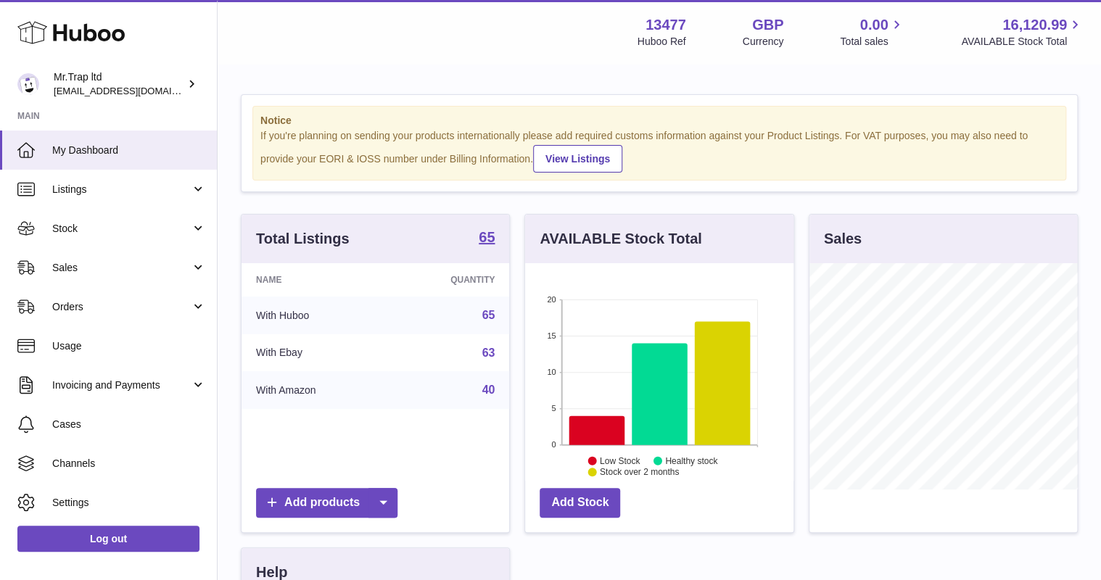
scroll to position [226, 268]
click at [75, 263] on span "Sales" at bounding box center [121, 268] width 139 height 14
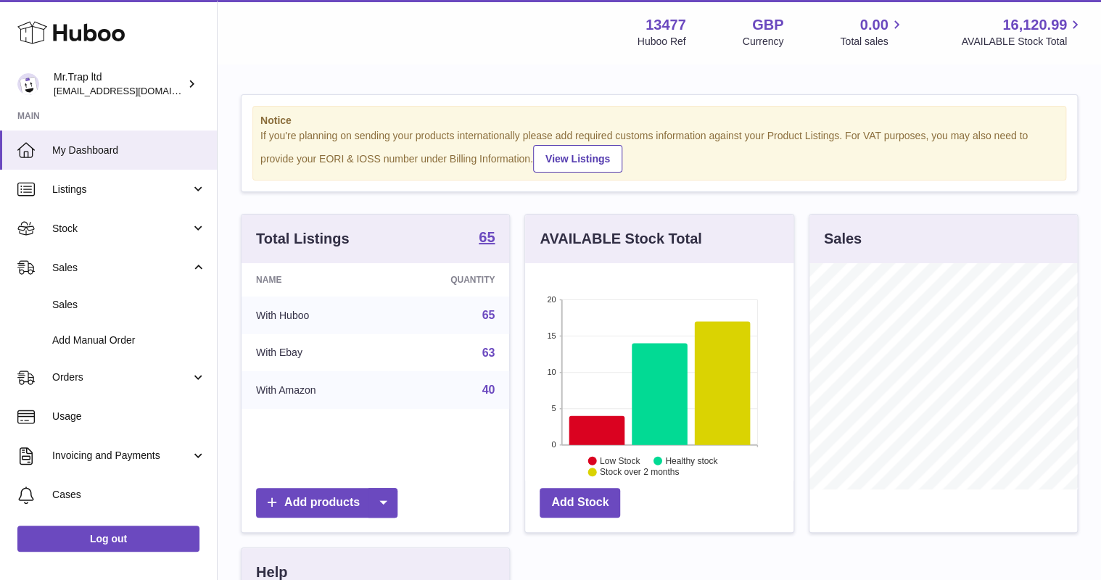
click at [93, 296] on link "Sales" at bounding box center [108, 305] width 217 height 36
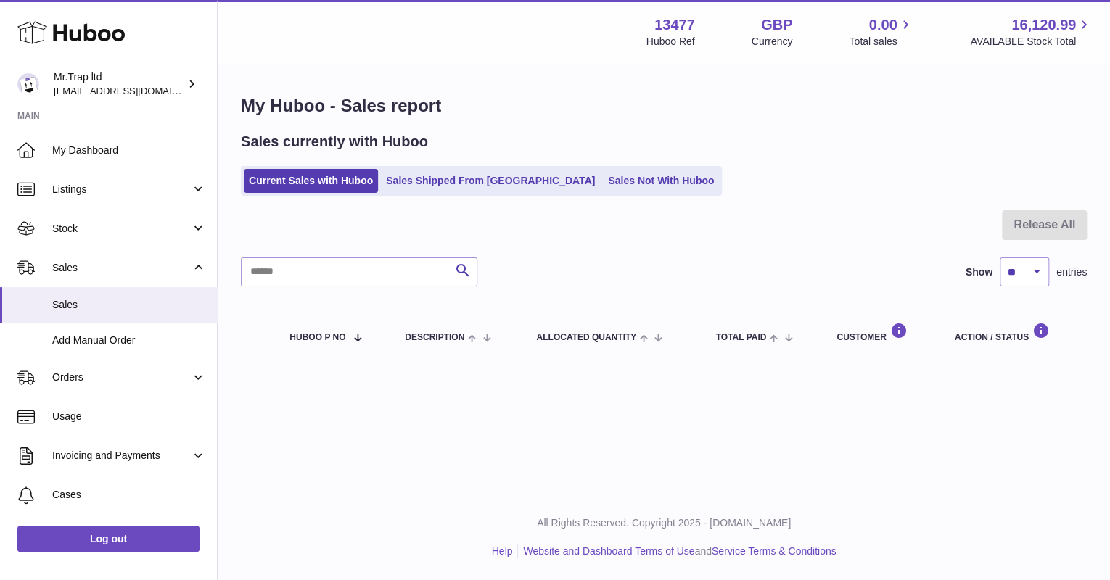
click at [482, 175] on link "Sales Shipped From [GEOGRAPHIC_DATA]" at bounding box center [490, 181] width 219 height 24
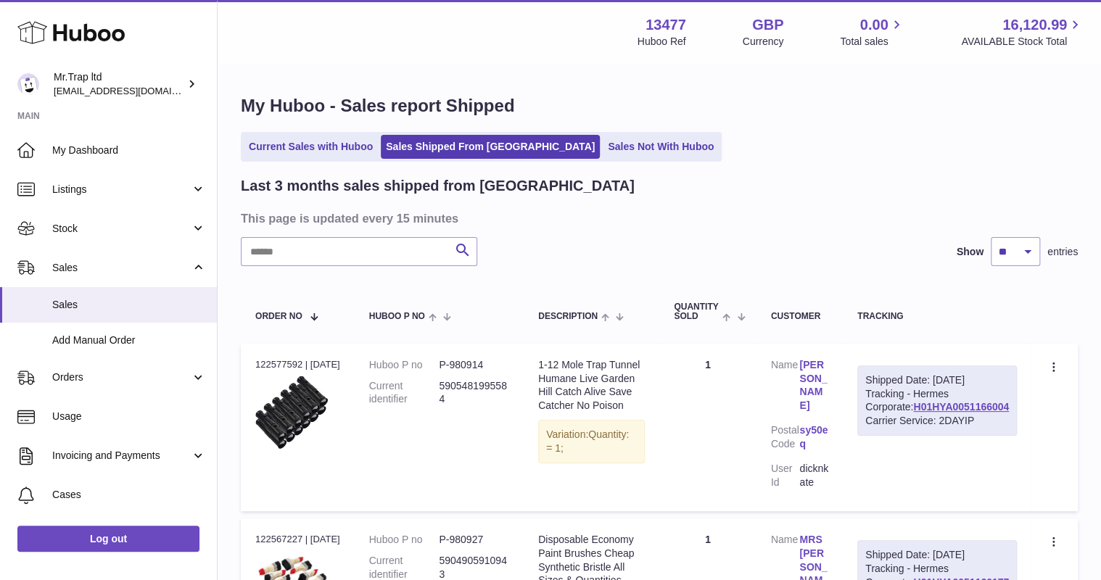
click at [603, 145] on link "Sales Not With Huboo" at bounding box center [661, 147] width 116 height 24
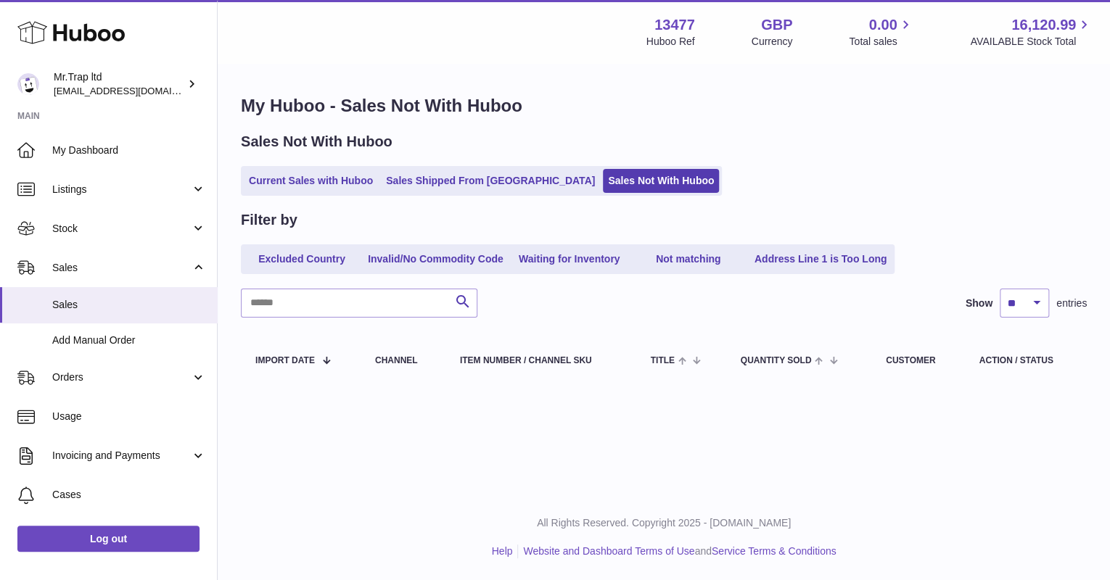
click at [312, 186] on link "Current Sales with Huboo" at bounding box center [311, 181] width 134 height 24
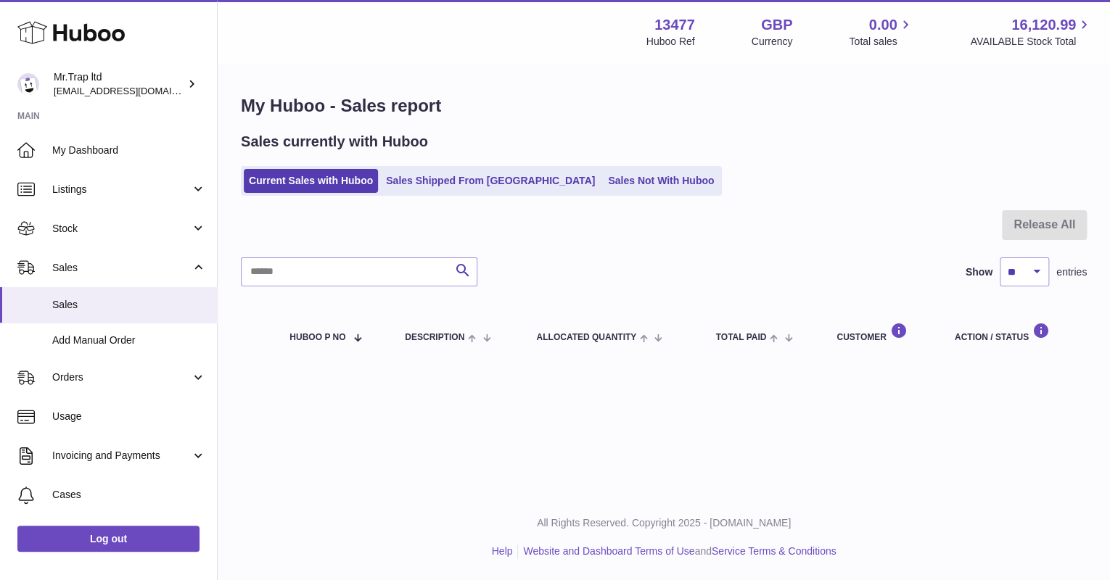
click at [85, 273] on span "Sales" at bounding box center [121, 268] width 139 height 14
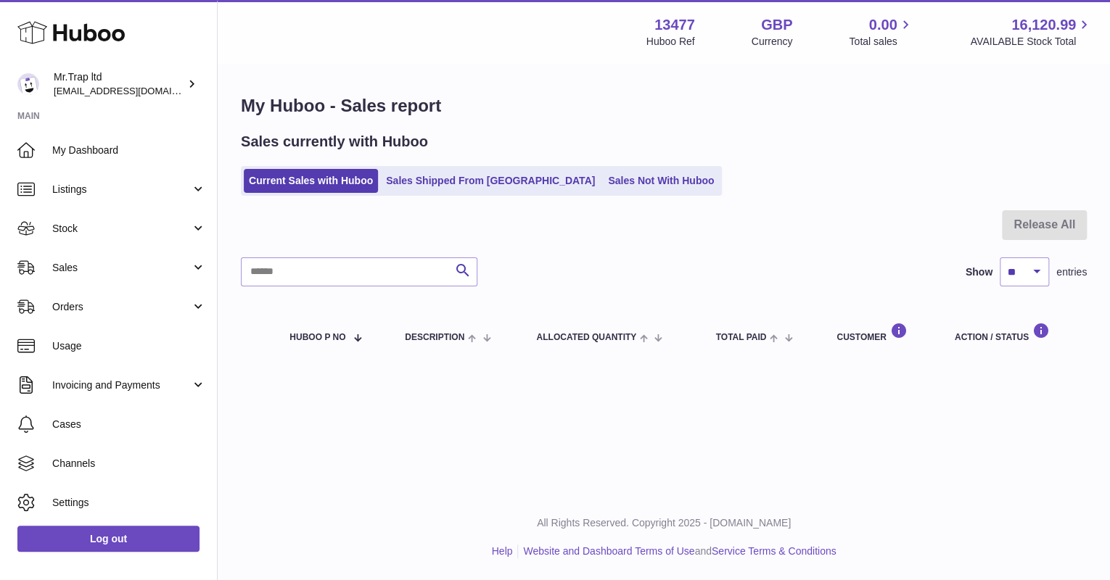
click at [112, 277] on link "Sales" at bounding box center [108, 267] width 217 height 39
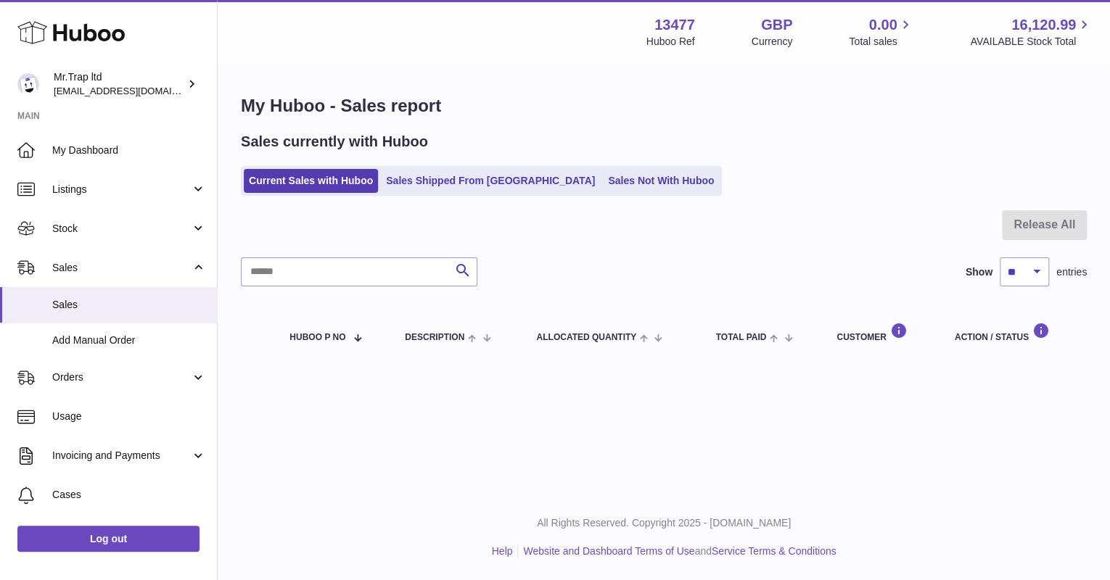
click at [112, 302] on span "Sales" at bounding box center [129, 305] width 154 height 14
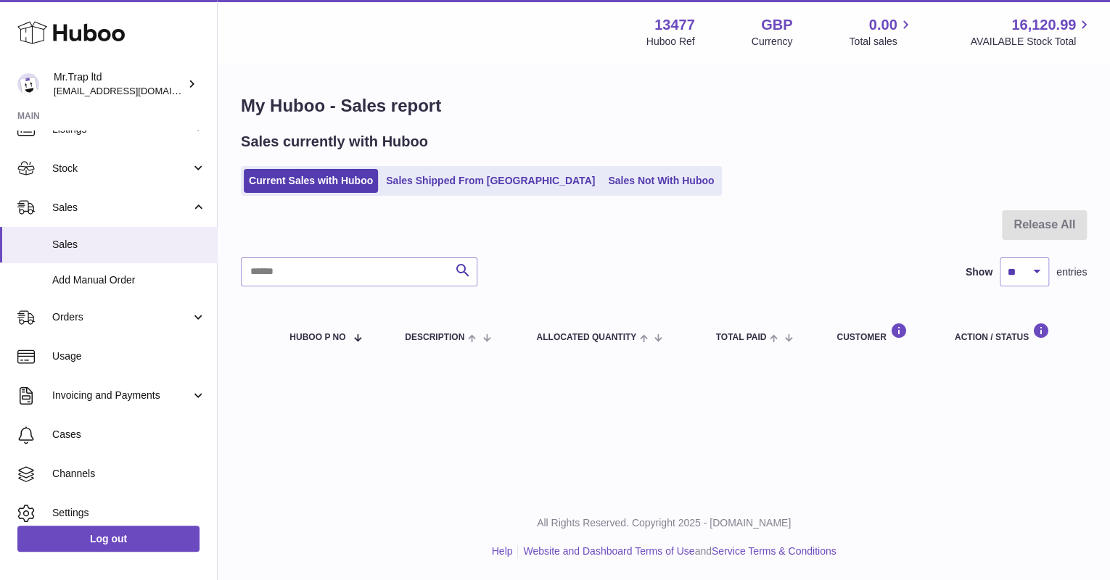
scroll to position [110, 0]
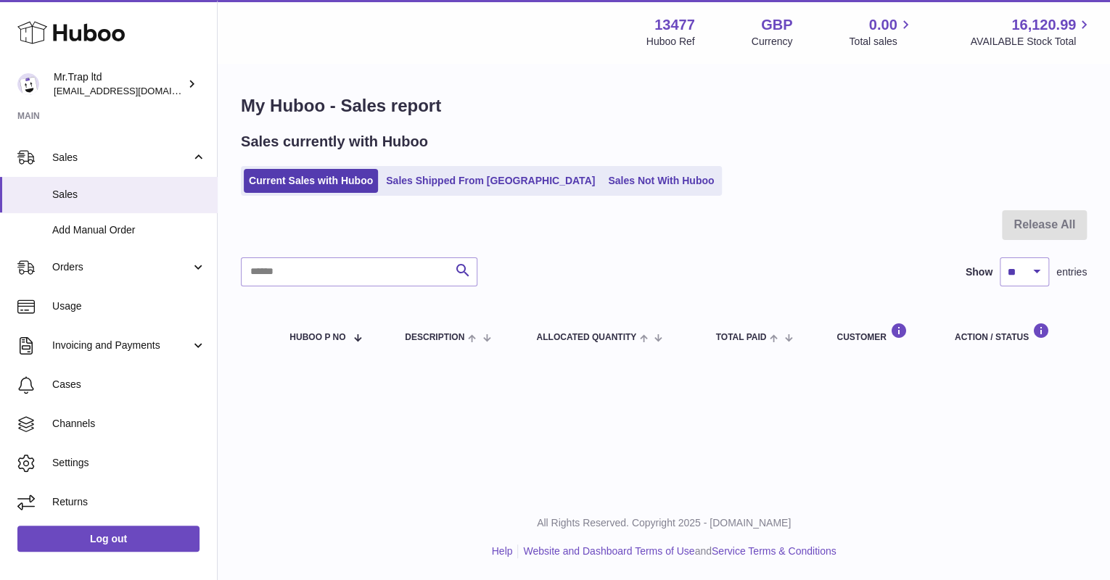
click at [101, 274] on link "Orders" at bounding box center [108, 267] width 217 height 39
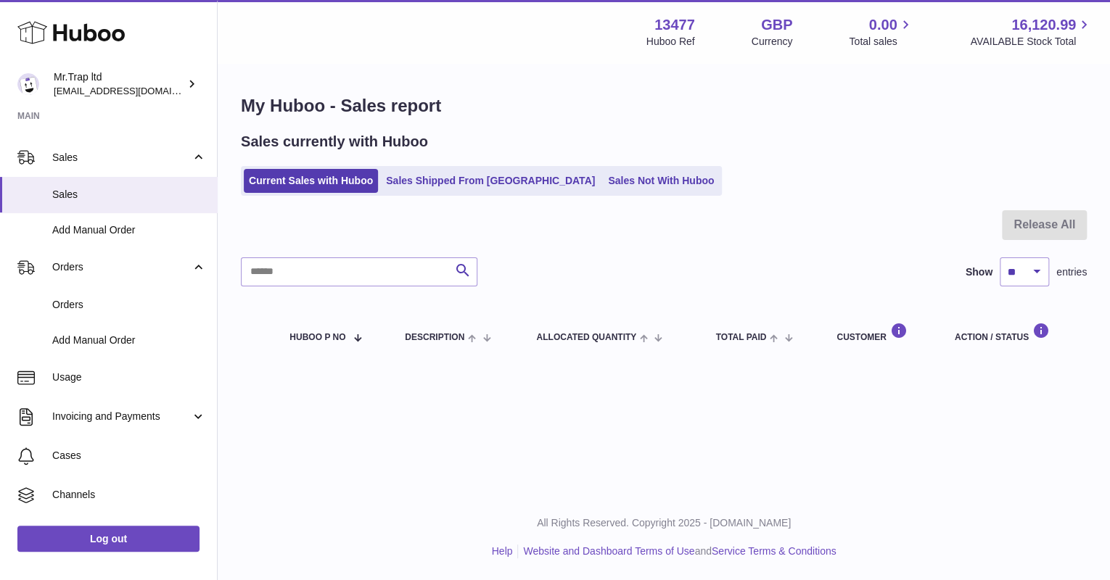
click at [92, 300] on span "Orders" at bounding box center [129, 305] width 154 height 14
